Goal: Transaction & Acquisition: Purchase product/service

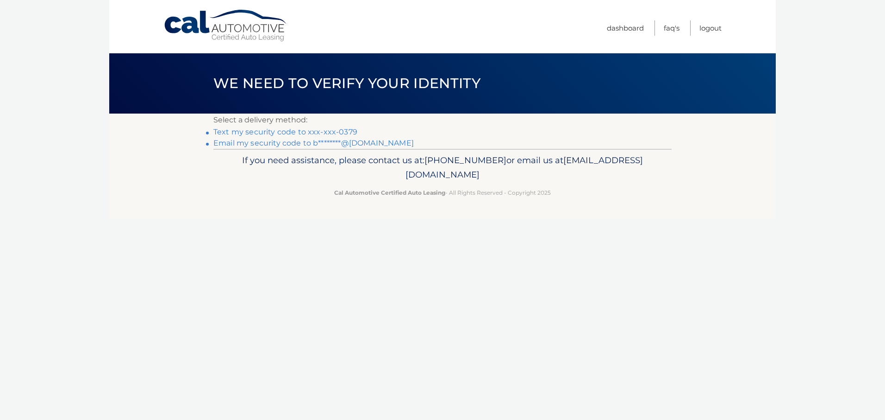
click at [341, 132] on link "Text my security code to xxx-xxx-0379" at bounding box center [285, 131] width 144 height 9
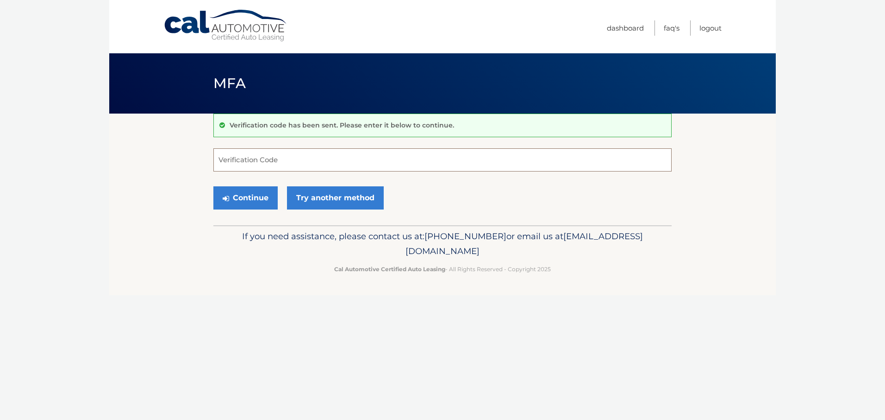
click at [262, 160] on input "Verification Code" at bounding box center [442, 159] width 458 height 23
type input "075493"
click at [260, 198] on button "Continue" at bounding box center [245, 197] width 64 height 23
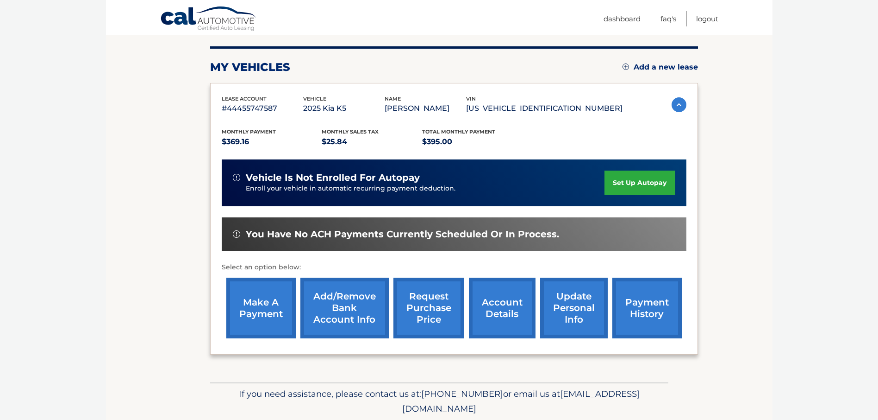
scroll to position [93, 0]
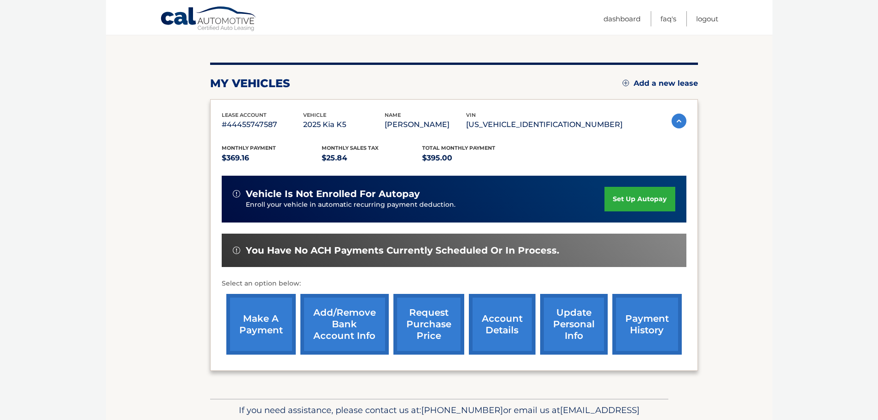
click at [262, 326] on link "make a payment" at bounding box center [260, 324] width 69 height 61
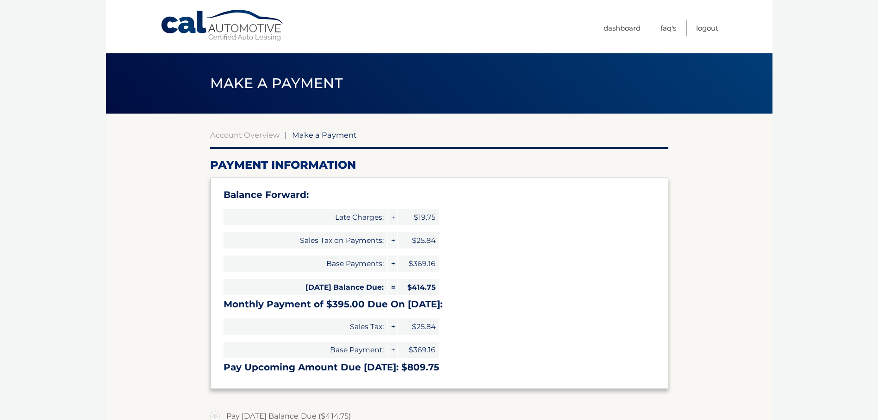
select select "MTc4YmE1YjAtODY5NS00YzllLTgwOTctZmQ0OThhN2IxZmJj"
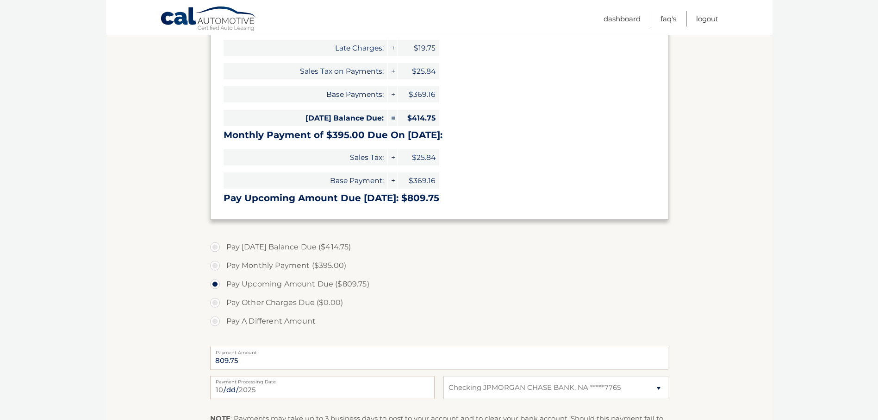
scroll to position [185, 0]
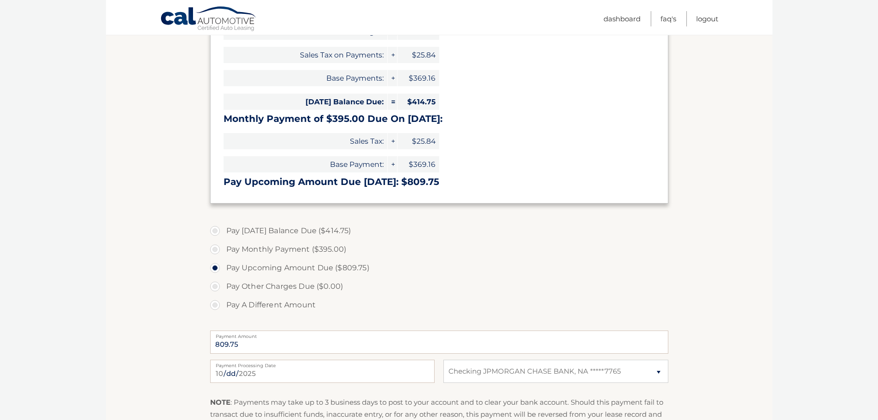
click at [216, 229] on label "Pay Today's Balance Due ($414.75)" at bounding box center [439, 230] width 458 height 19
click at [216, 229] on input "Pay Today's Balance Due ($414.75)" at bounding box center [218, 228] width 9 height 15
radio input "true"
type input "414.75"
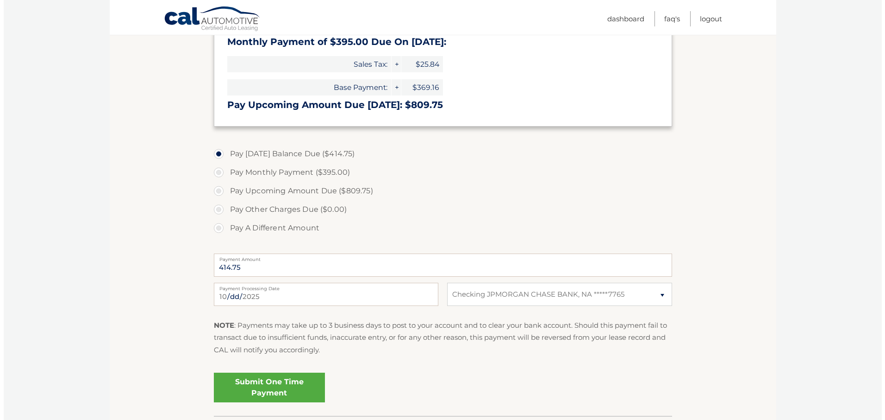
scroll to position [278, 0]
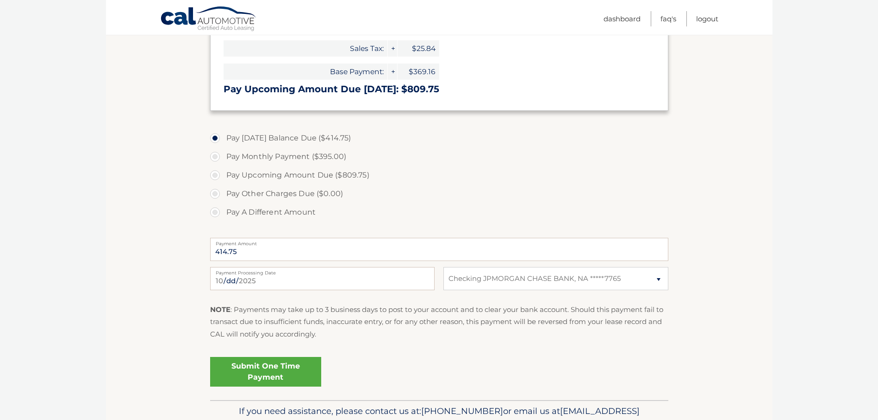
click at [264, 369] on link "Submit One Time Payment" at bounding box center [265, 372] width 111 height 30
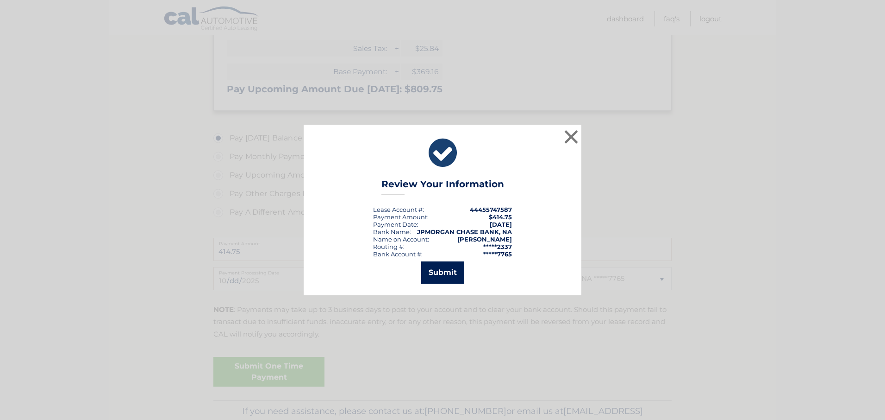
click at [439, 269] on button "Submit" at bounding box center [442, 272] width 43 height 22
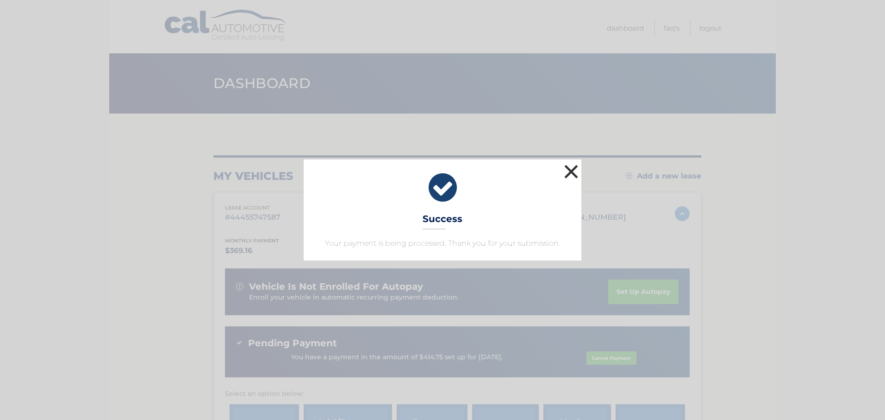
click at [570, 170] on button "×" at bounding box center [571, 171] width 19 height 19
